Goal: Obtain resource: Download file/media

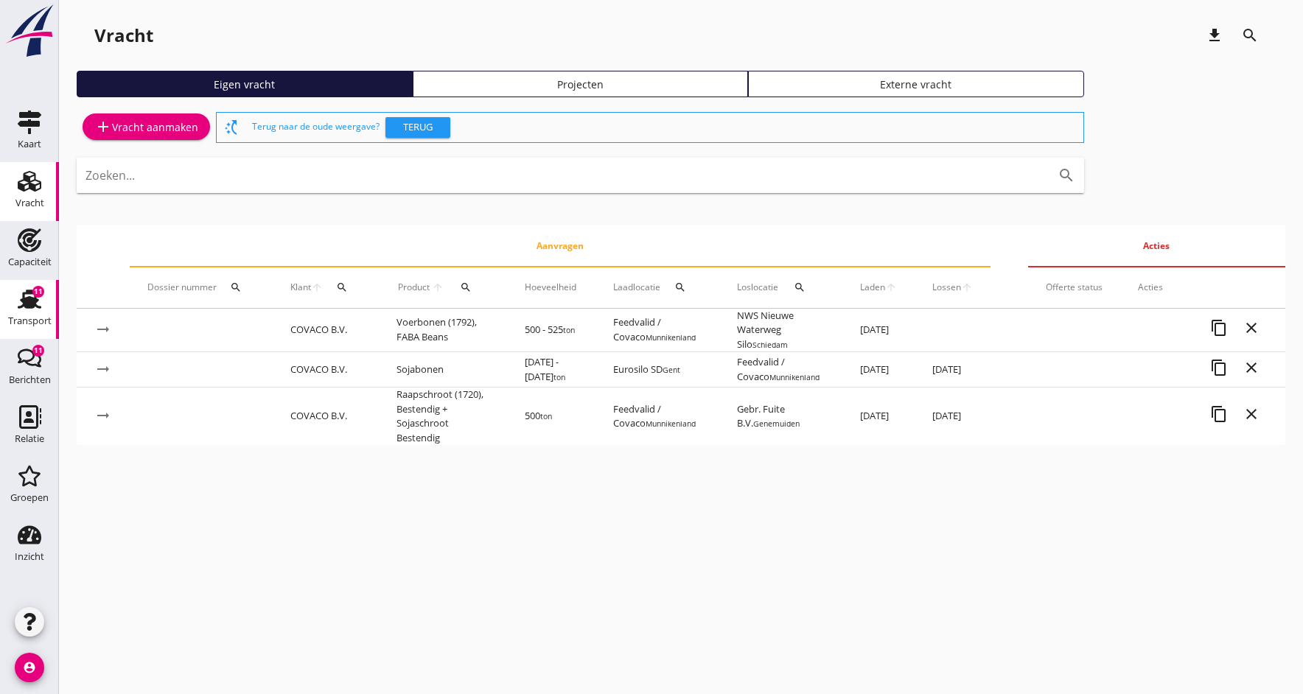
click at [24, 316] on div "Transport" at bounding box center [29, 321] width 43 height 21
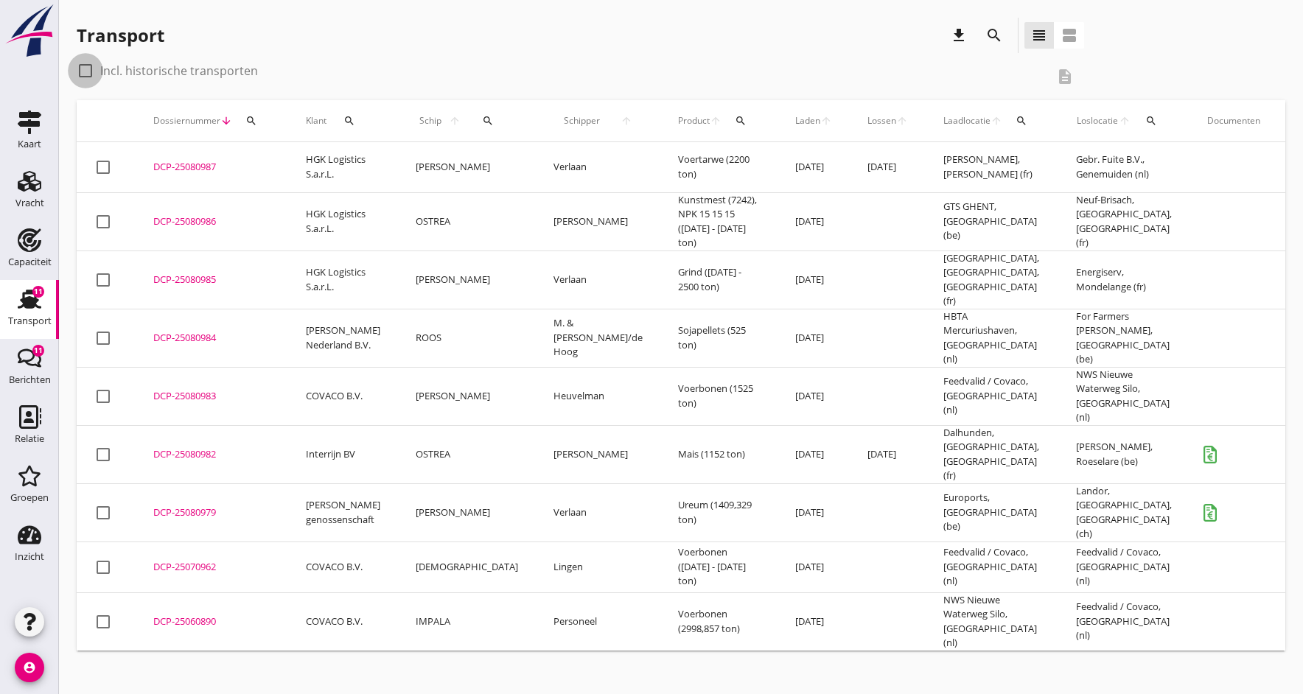
click at [90, 69] on div at bounding box center [85, 70] width 25 height 25
checkbox input "true"
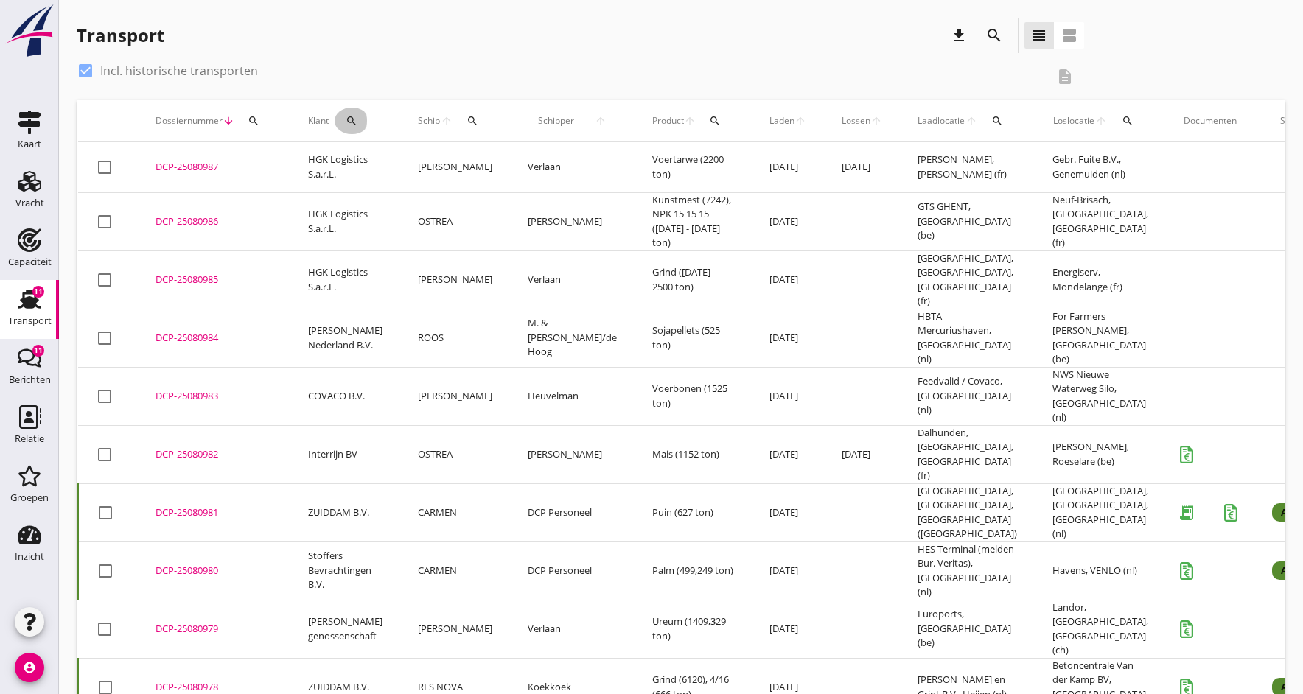
click at [346, 120] on icon "search" at bounding box center [352, 121] width 12 height 12
click at [420, 158] on input "Zoeken op opdrachtgever..." at bounding box center [416, 164] width 153 height 24
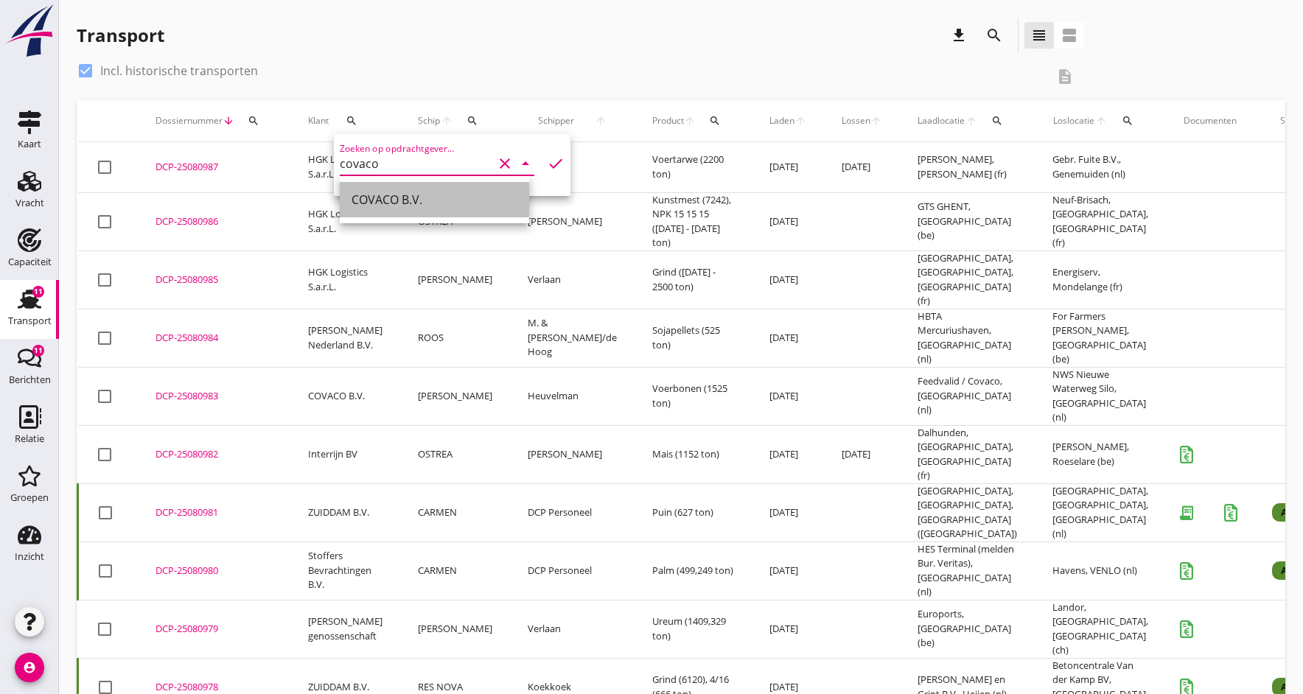
click at [436, 199] on div "COVACO B.V." at bounding box center [435, 200] width 166 height 18
type input "COVACO B.V."
click at [548, 163] on icon "check" at bounding box center [556, 164] width 18 height 18
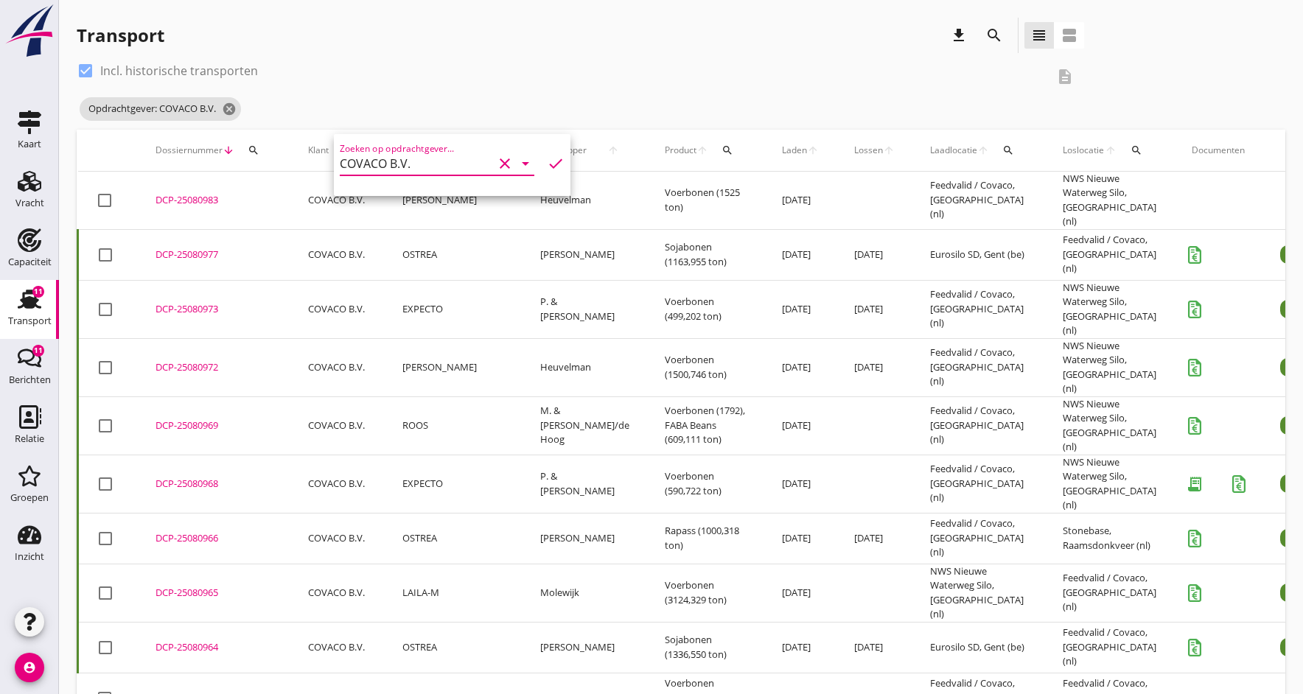
click at [419, 564] on td "LAILA-M" at bounding box center [454, 593] width 138 height 58
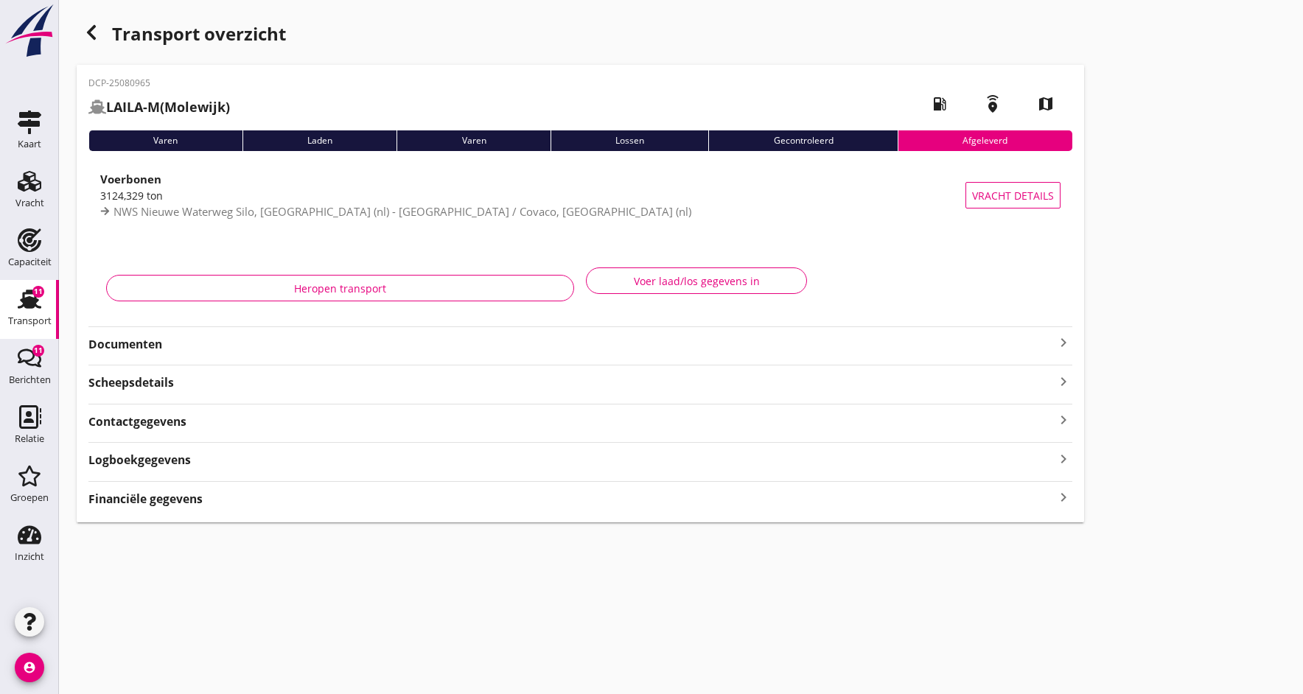
click at [138, 348] on strong "Documenten" at bounding box center [571, 344] width 966 height 17
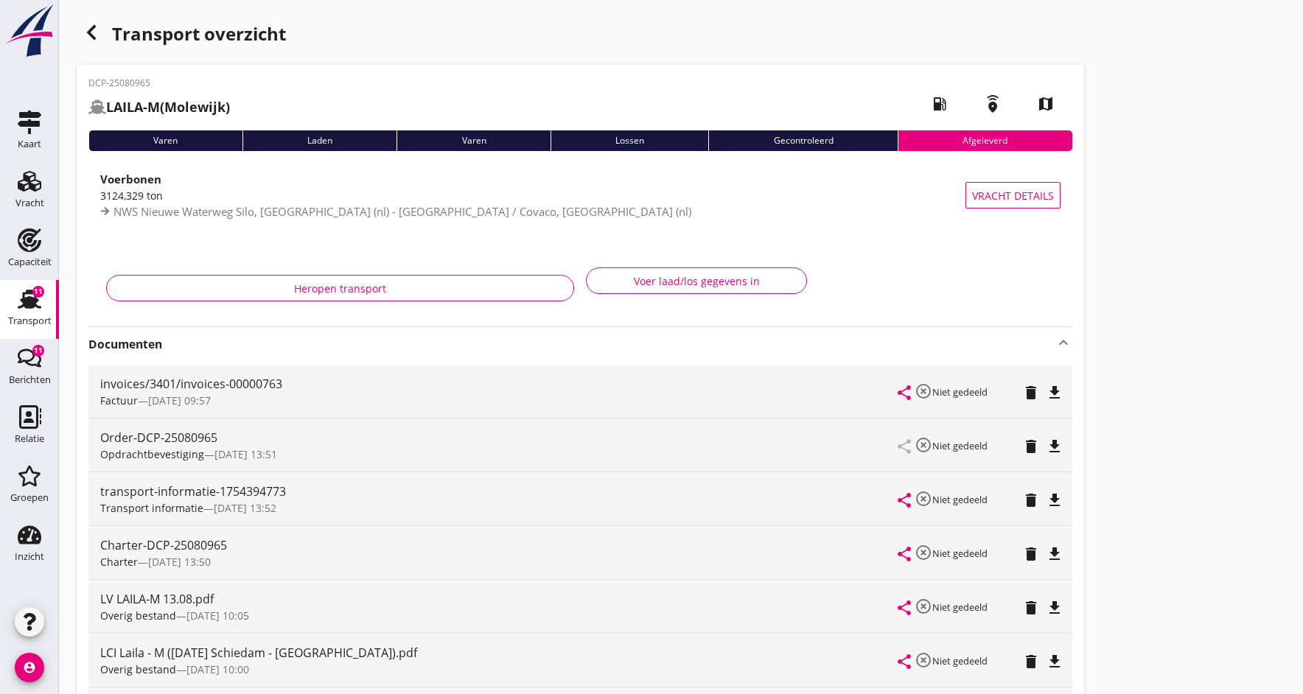
scroll to position [47, 0]
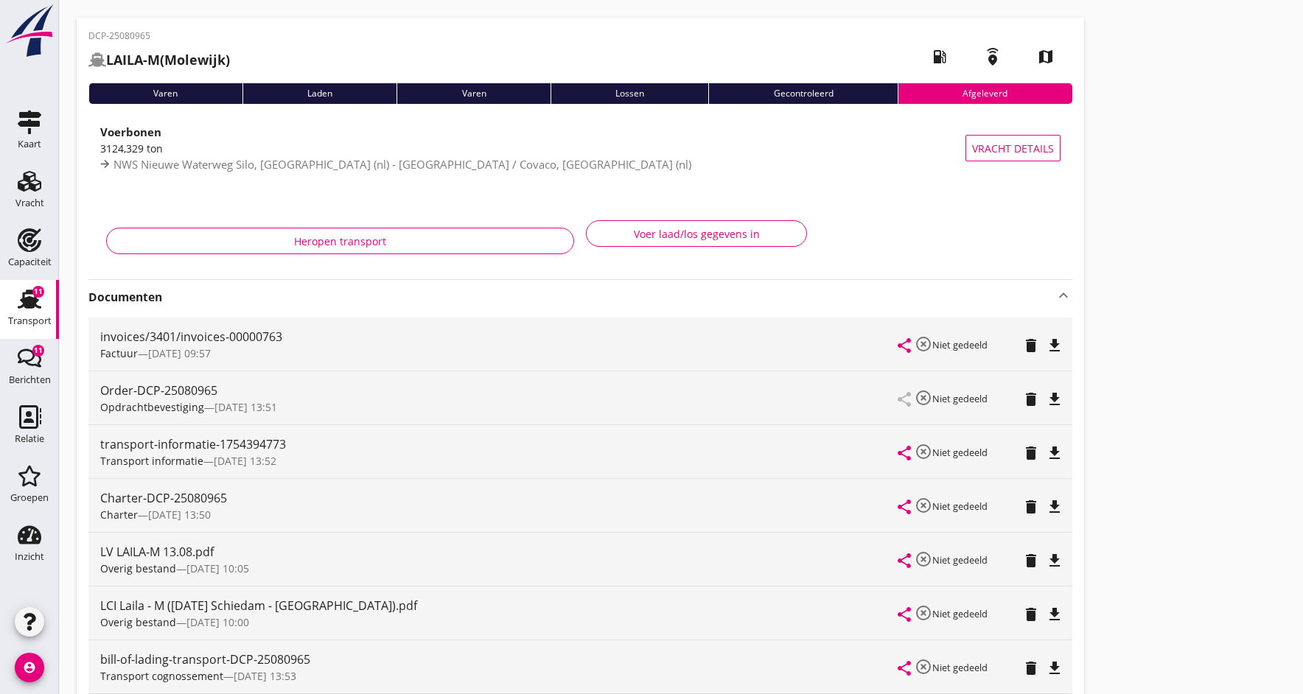
click at [180, 505] on div "Charter-DCP-25080965" at bounding box center [499, 499] width 798 height 18
click at [1051, 506] on icon "file_download" at bounding box center [1055, 507] width 18 height 18
click at [1051, 506] on icon "open_in_browser" at bounding box center [1055, 507] width 18 height 18
